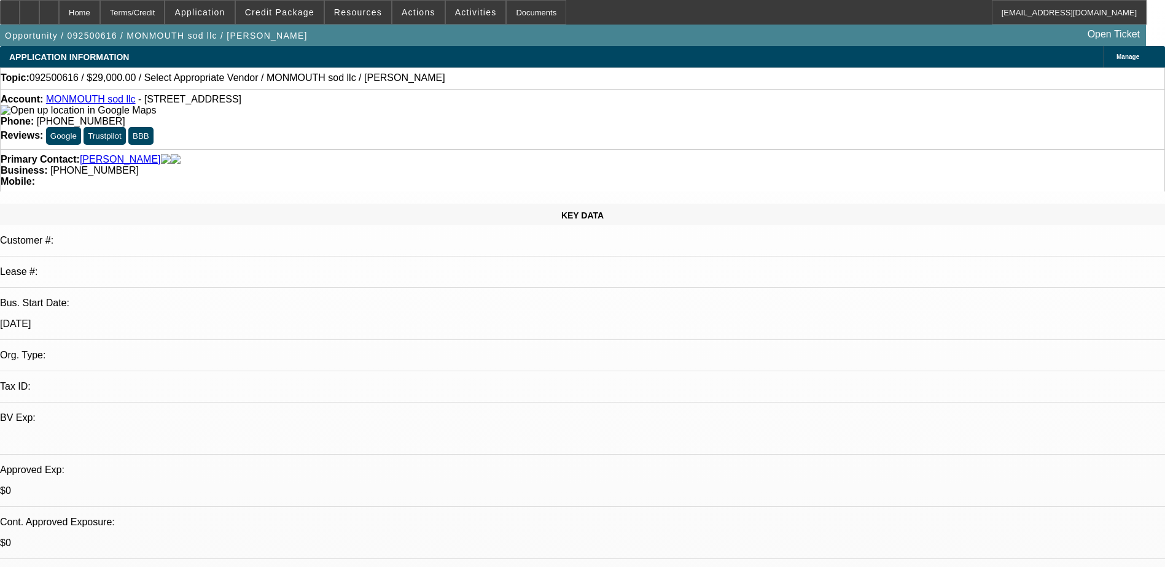
select select "0"
select select "2"
select select "0.1"
select select "4"
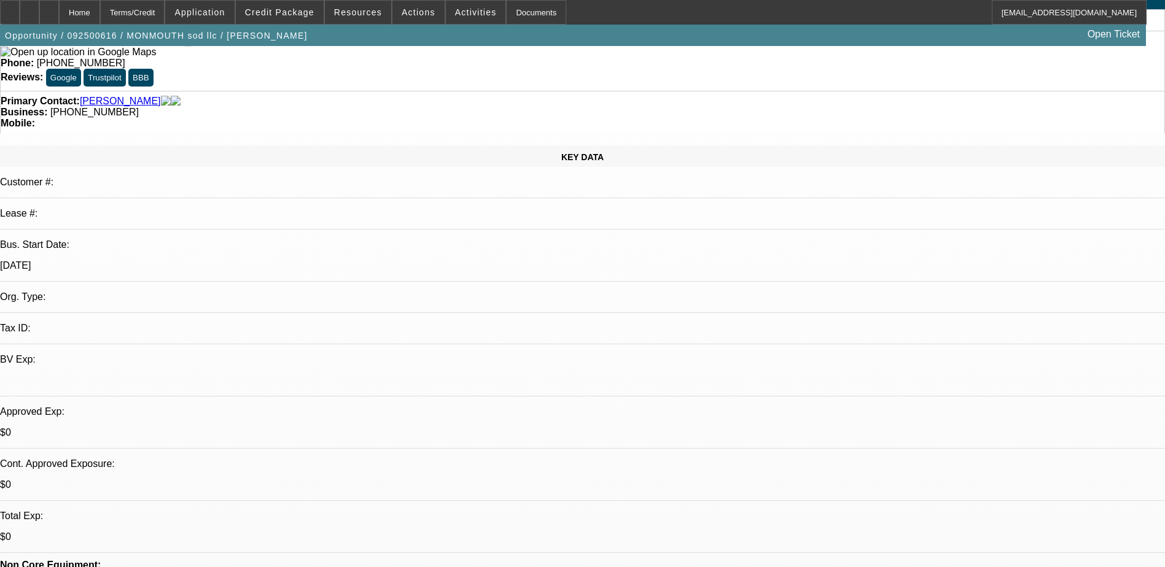
scroll to position [184, 0]
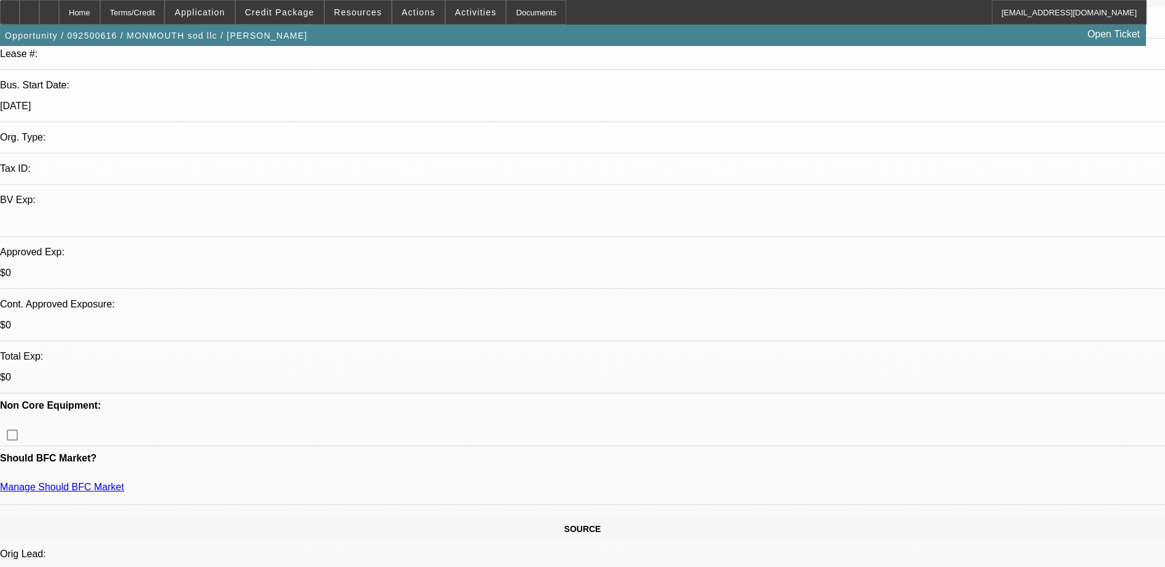
scroll to position [307, 0]
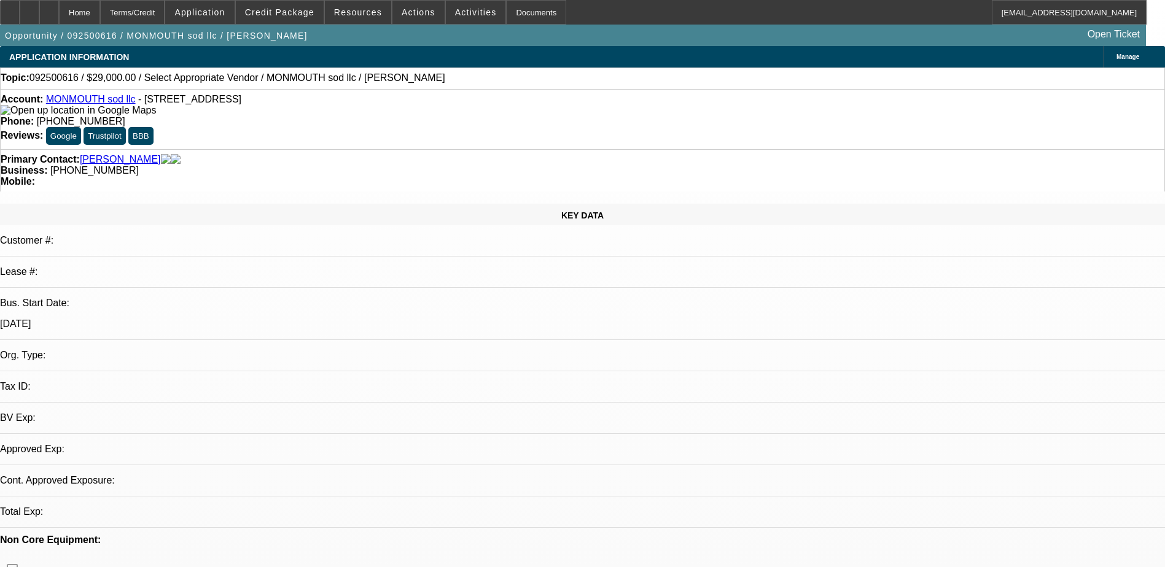
select select "0"
select select "2"
select select "0.1"
select select "1"
select select "2"
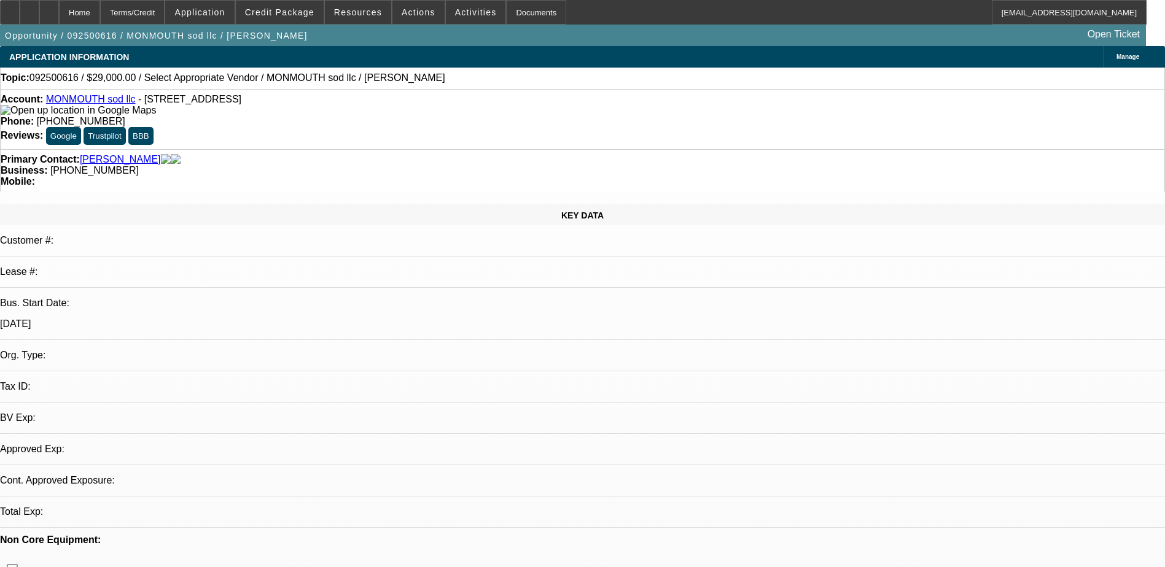
select select "4"
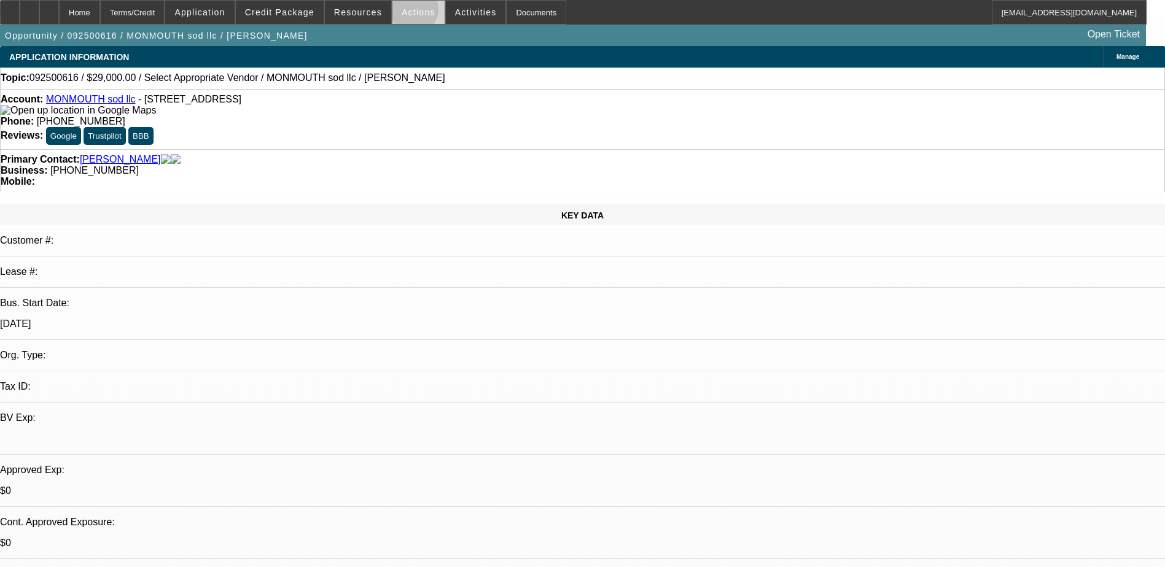
click at [409, 12] on span "Actions" at bounding box center [418, 12] width 34 height 10
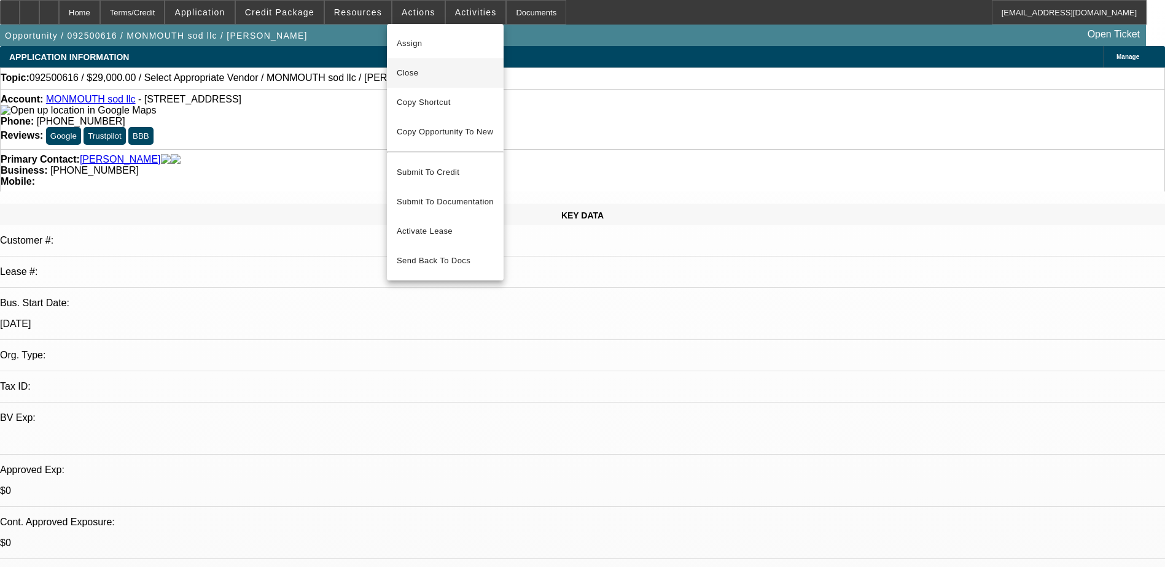
click at [419, 68] on span "Close" at bounding box center [445, 73] width 97 height 15
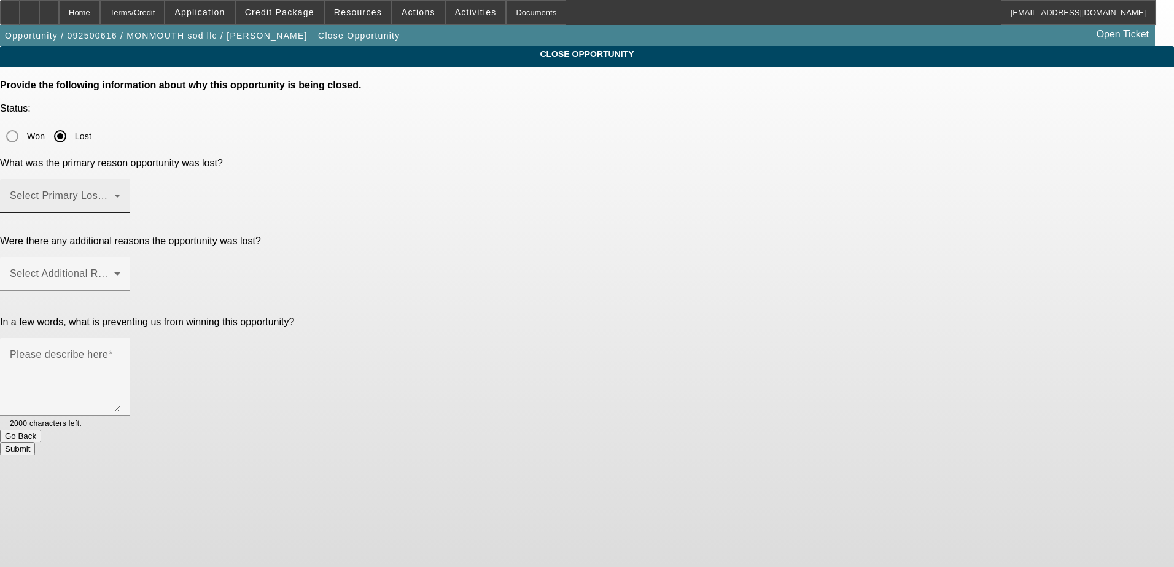
click at [114, 193] on span at bounding box center [62, 200] width 104 height 15
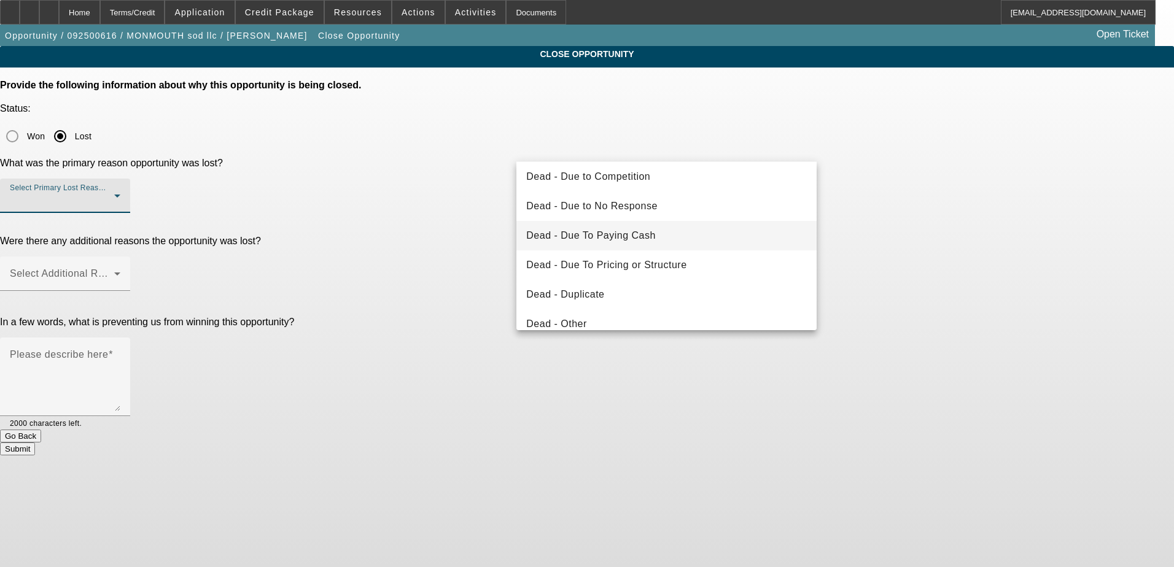
scroll to position [61, 0]
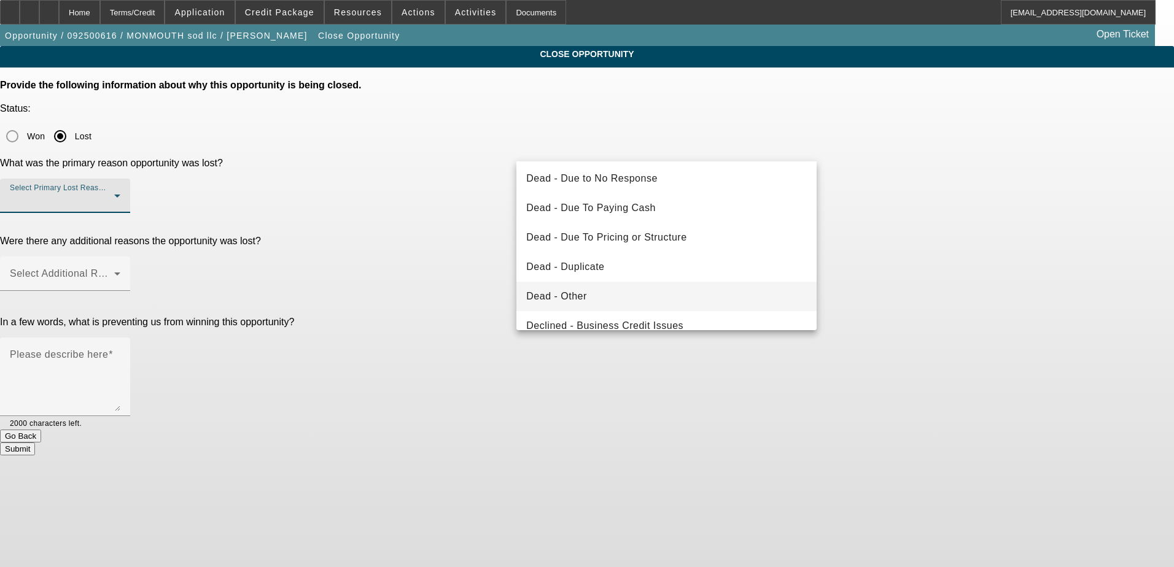
click at [601, 298] on mat-option "Dead - Other" at bounding box center [666, 296] width 300 height 29
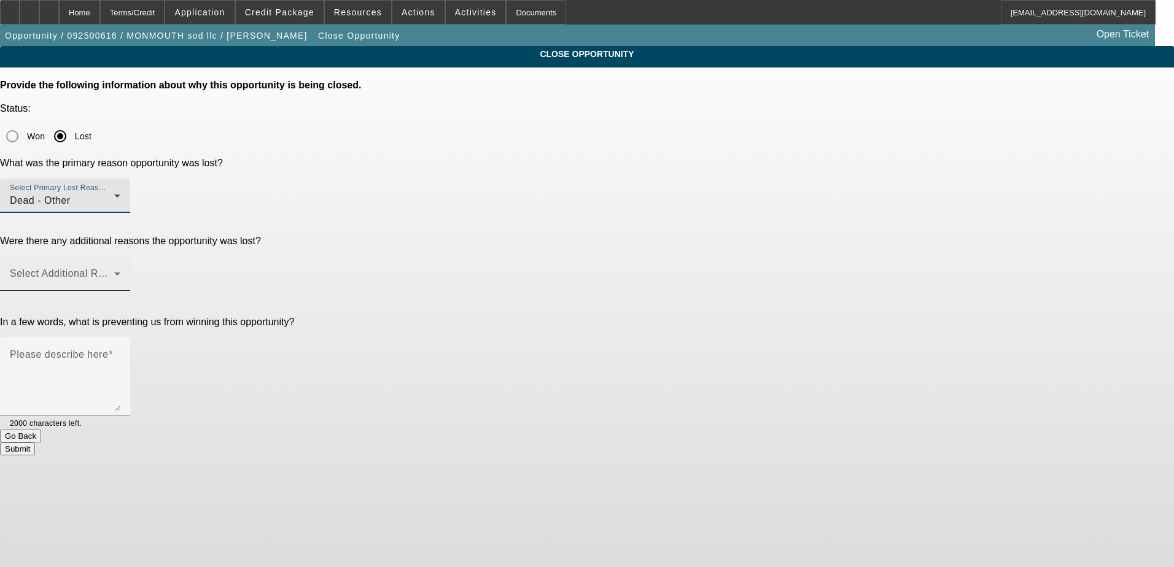
click at [114, 271] on span at bounding box center [62, 278] width 104 height 15
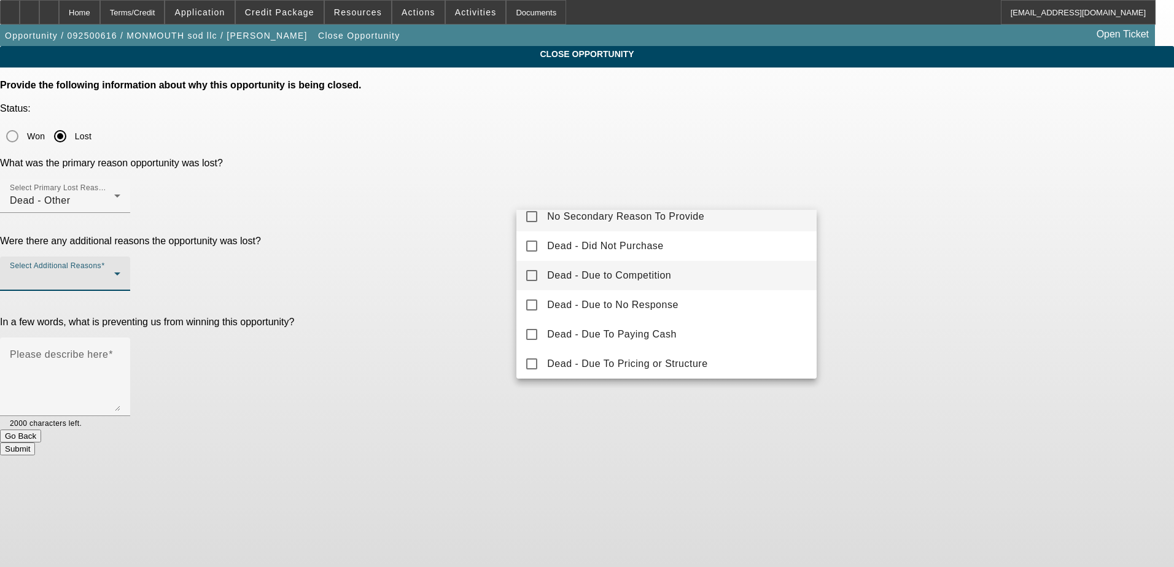
scroll to position [0, 0]
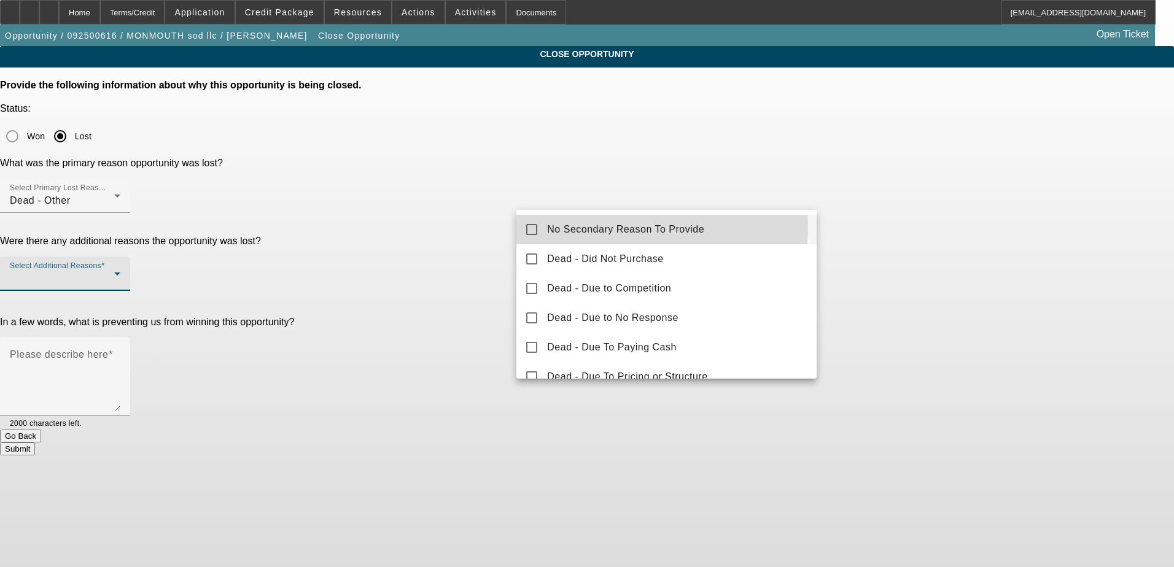
click at [618, 227] on span "No Secondary Reason To Provide" at bounding box center [625, 229] width 157 height 15
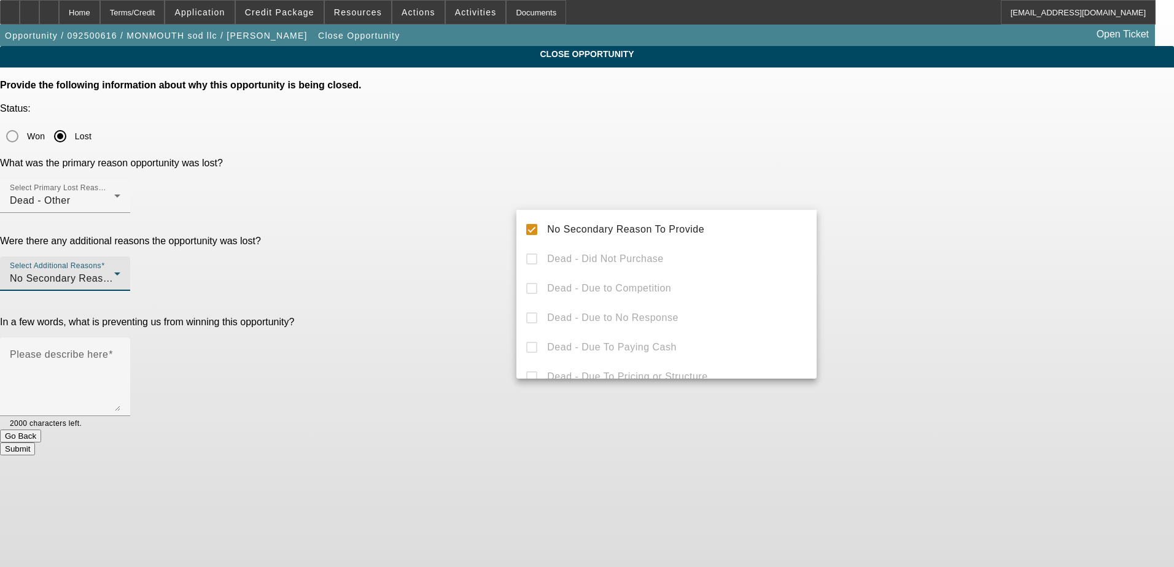
drag, startPoint x: 432, startPoint y: 266, endPoint x: 444, endPoint y: 267, distance: 12.3
click at [435, 267] on div at bounding box center [587, 283] width 1174 height 567
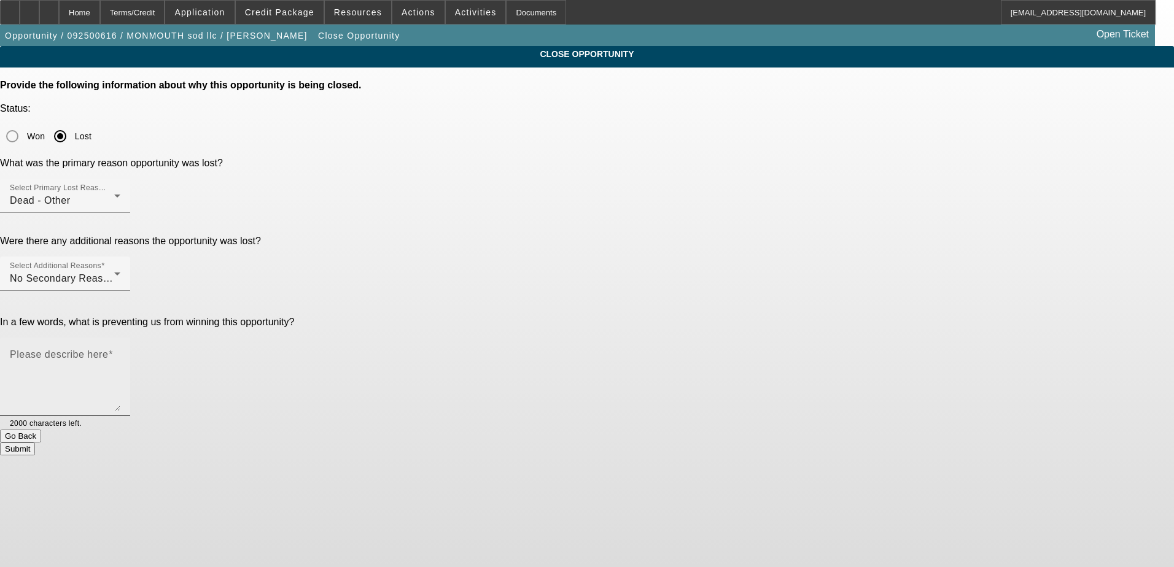
click at [120, 352] on textarea "Please describe here" at bounding box center [65, 381] width 110 height 59
type textarea "Incident report"
click at [35, 443] on button "Submit" at bounding box center [17, 449] width 35 height 13
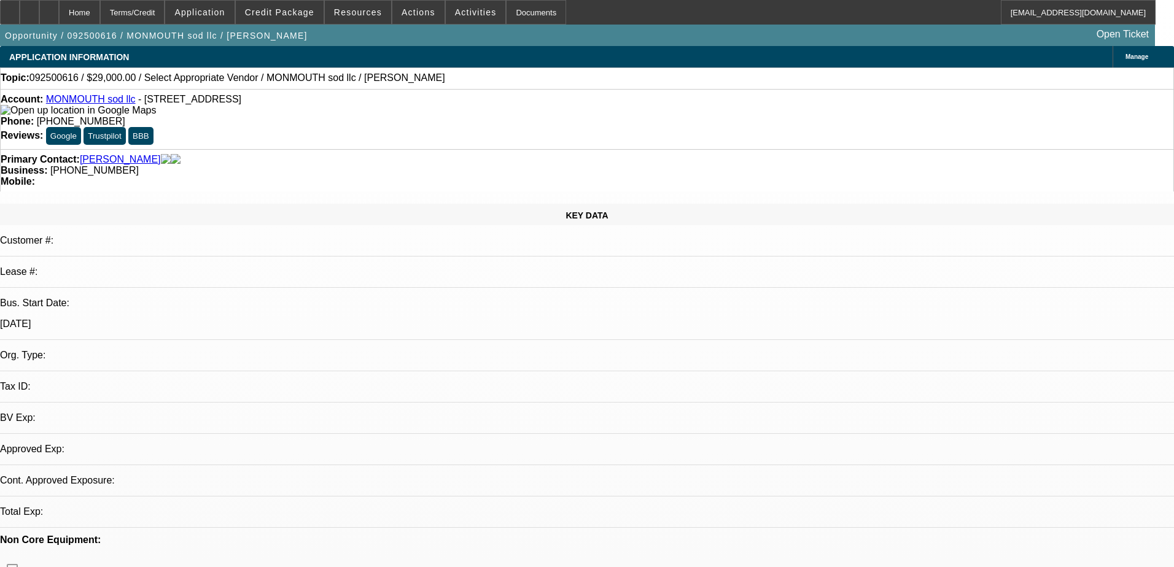
select select "0"
select select "2"
select select "0.1"
select select "4"
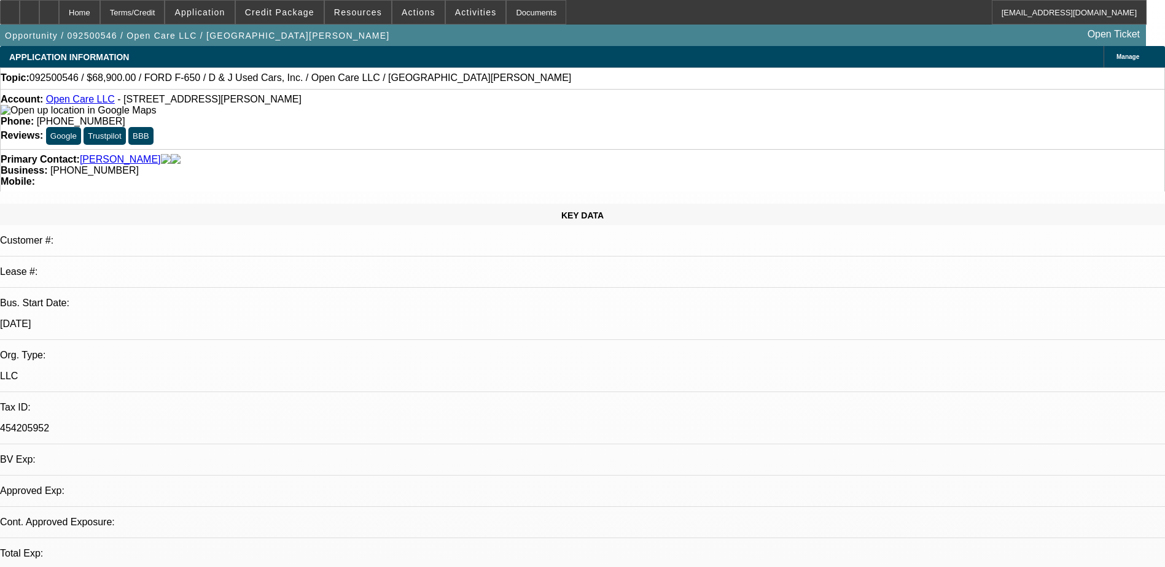
select select "0"
select select "3"
select select "0"
select select "6"
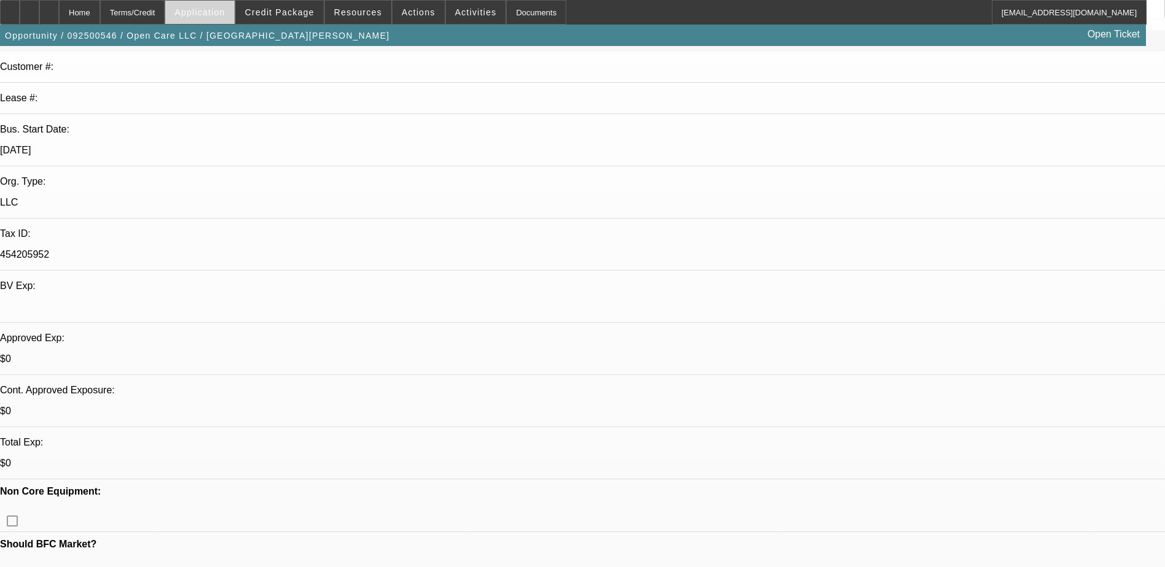
scroll to position [184, 0]
